Goal: Transaction & Acquisition: Purchase product/service

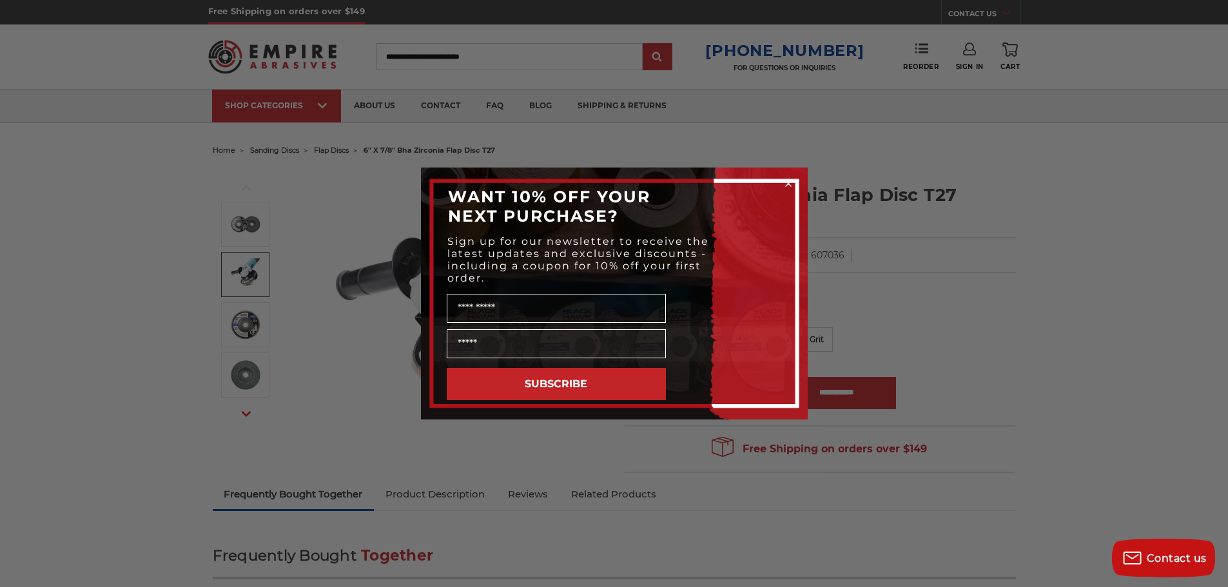
click at [334, 147] on div "Close dialog WANT 10% OFF YOUR NEXT PURCHASE? Sign up for our newsletter to rec…" at bounding box center [614, 293] width 1228 height 587
click at [332, 152] on div "Close dialog WANT 10% OFF YOUR NEXT PURCHASE? Sign up for our newsletter to rec…" at bounding box center [614, 293] width 1228 height 587
click at [790, 186] on icon "Close dialog" at bounding box center [788, 183] width 5 height 5
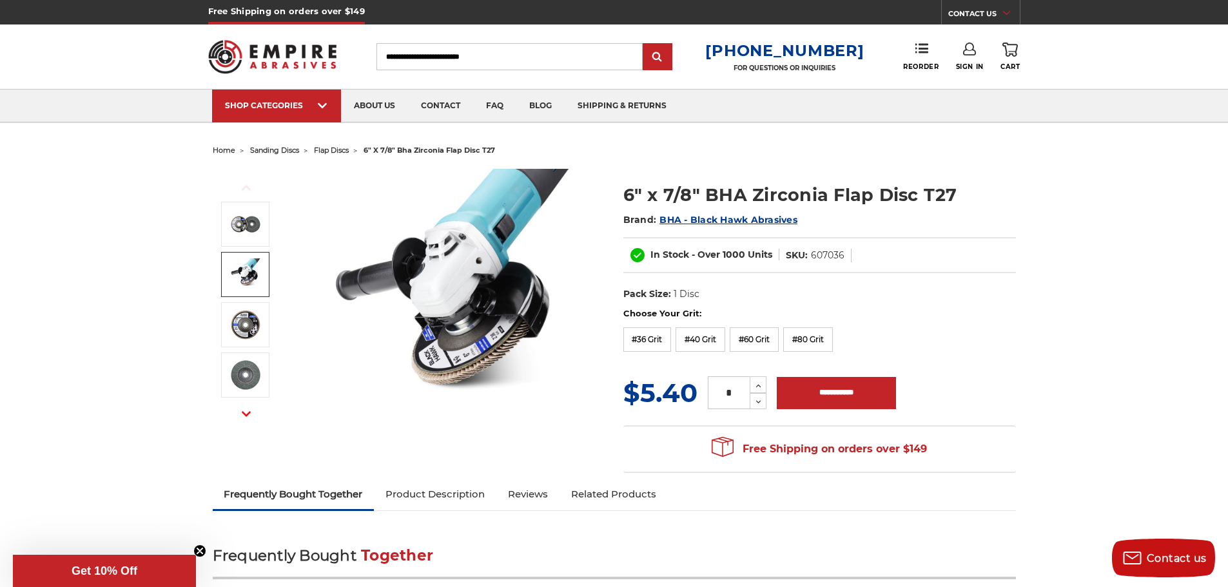
click at [330, 143] on li "flap discs" at bounding box center [324, 150] width 50 height 19
click at [331, 150] on span "flap discs" at bounding box center [331, 150] width 35 height 9
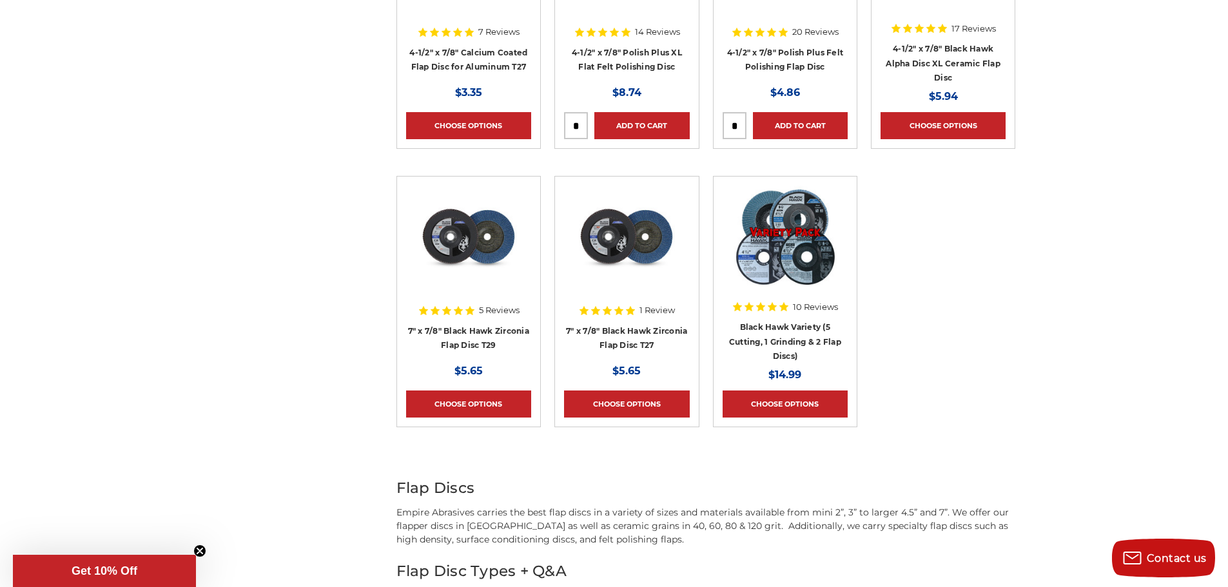
scroll to position [1548, 0]
